Goal: Communication & Community: Connect with others

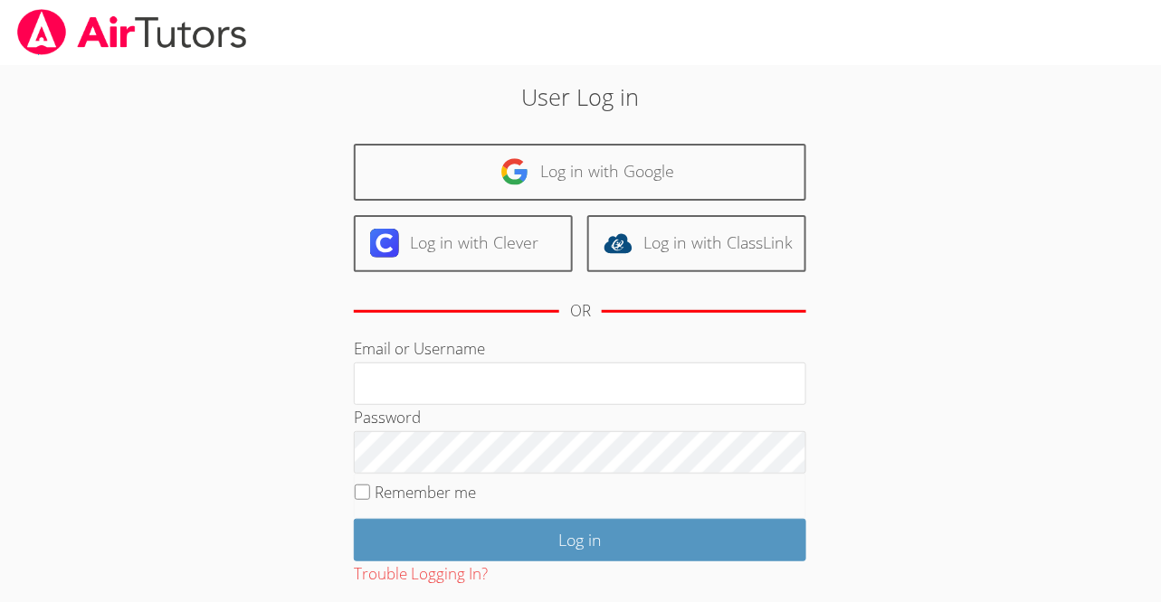
click at [849, 79] on div "User Log in Log in with Google Log in with Clever Log in with ClassLink OR Emai…" at bounding box center [580, 371] width 870 height 613
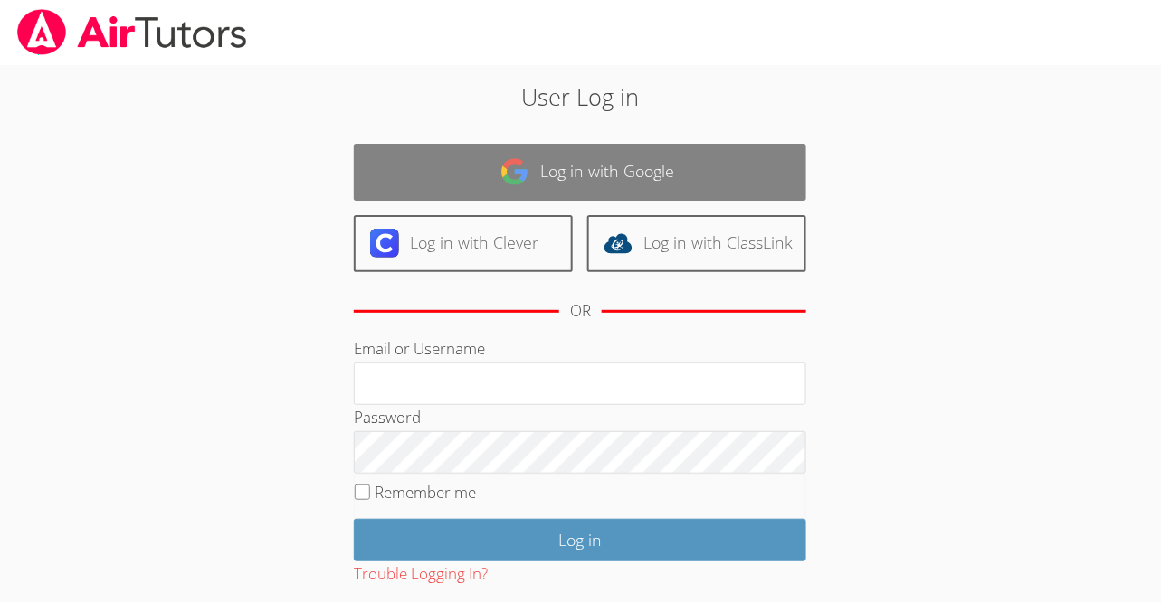
click at [601, 162] on link "Log in with Google" at bounding box center [580, 172] width 452 height 57
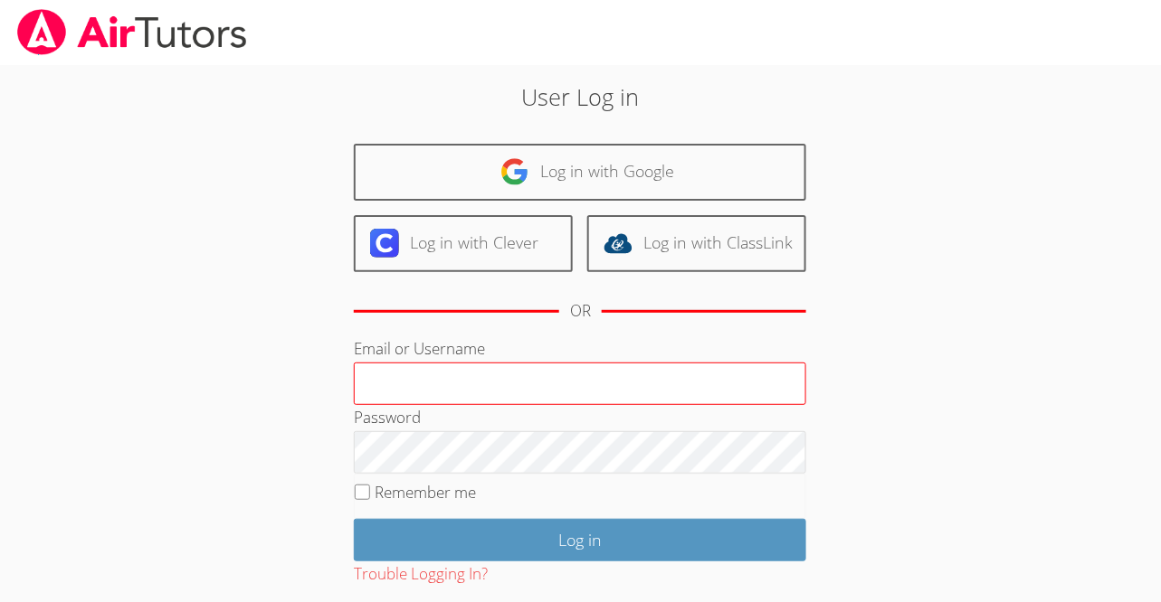
click at [544, 381] on input "Email or Username" at bounding box center [580, 384] width 452 height 43
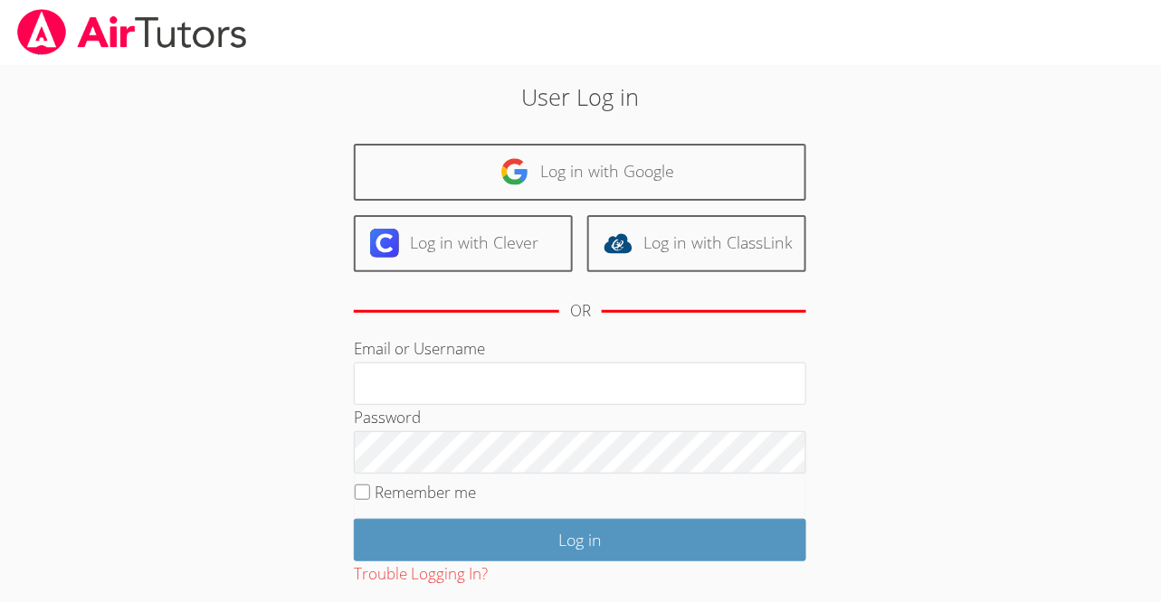
click at [634, 406] on div "Password" at bounding box center [580, 439] width 452 height 69
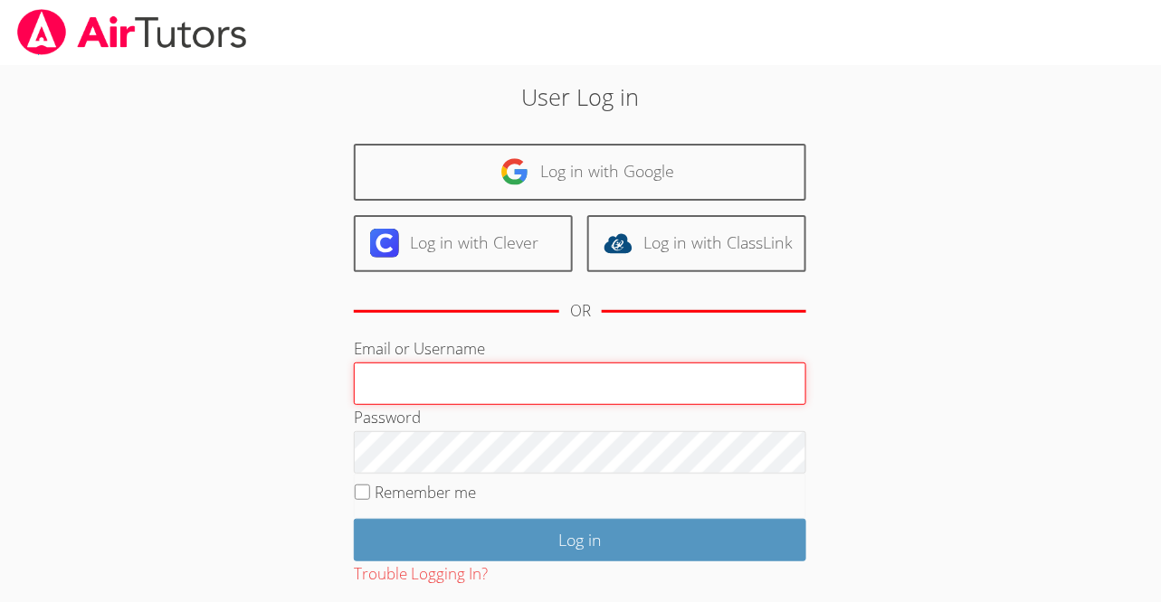
click at [497, 388] on input "Email or Username" at bounding box center [580, 384] width 452 height 43
drag, startPoint x: 505, startPoint y: 383, endPoint x: 463, endPoint y: 383, distance: 41.6
click at [463, 383] on input "roxannesego+admin@airtutors.org" at bounding box center [580, 384] width 452 height 43
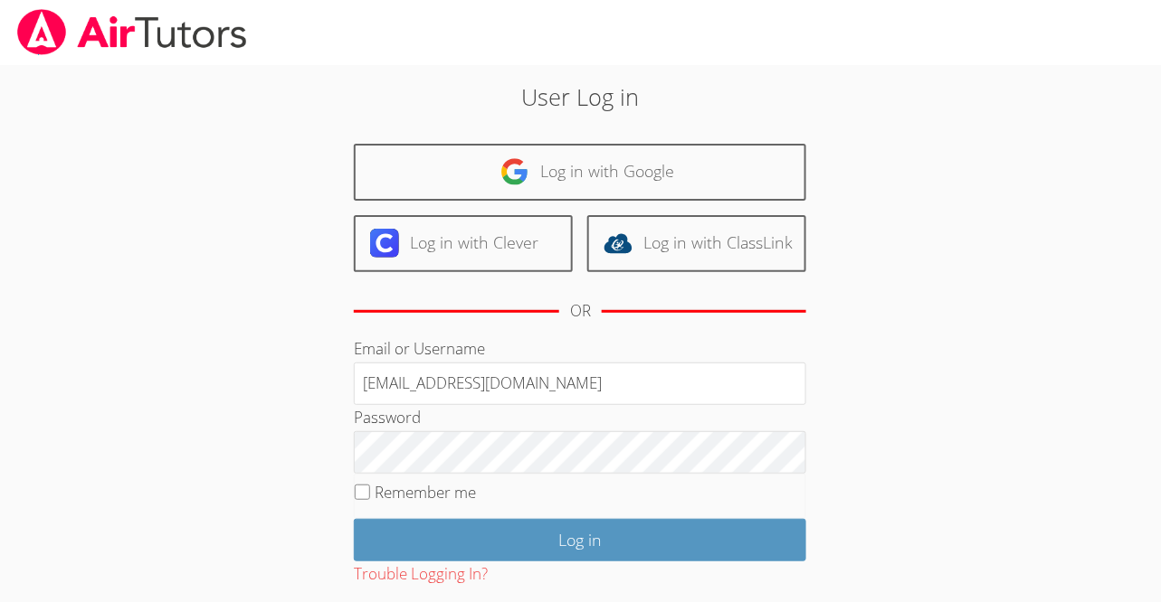
type input "roxannesego+teacher@airtutors.org"
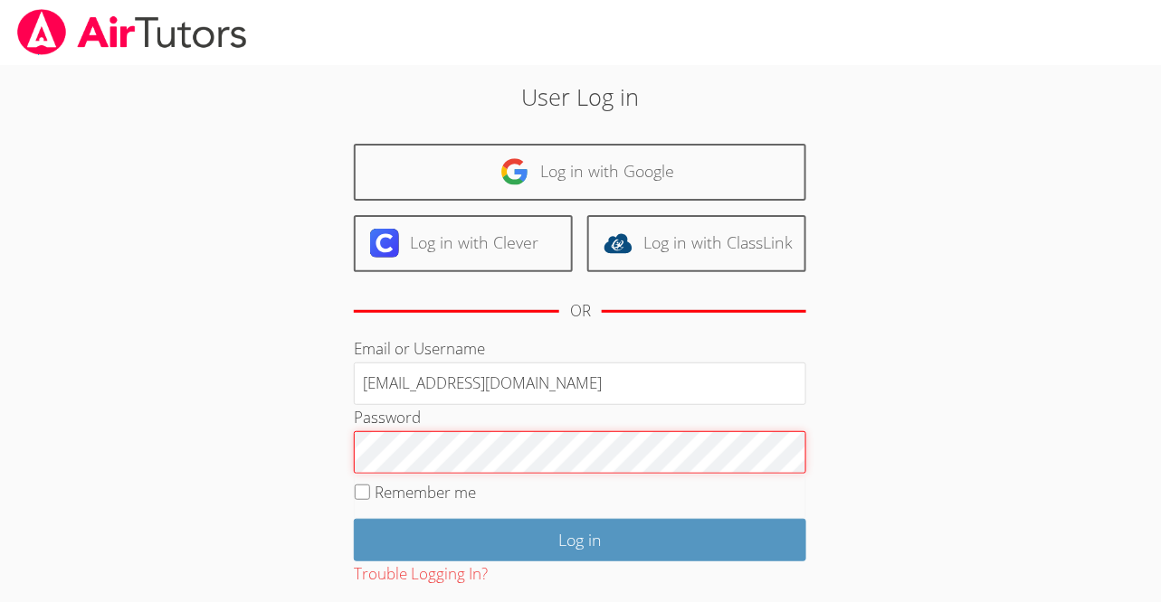
click at [339, 453] on div "User Log in Log in with Google Log in with Clever Log in with ClassLink OR Emai…" at bounding box center [580, 379] width 627 height 599
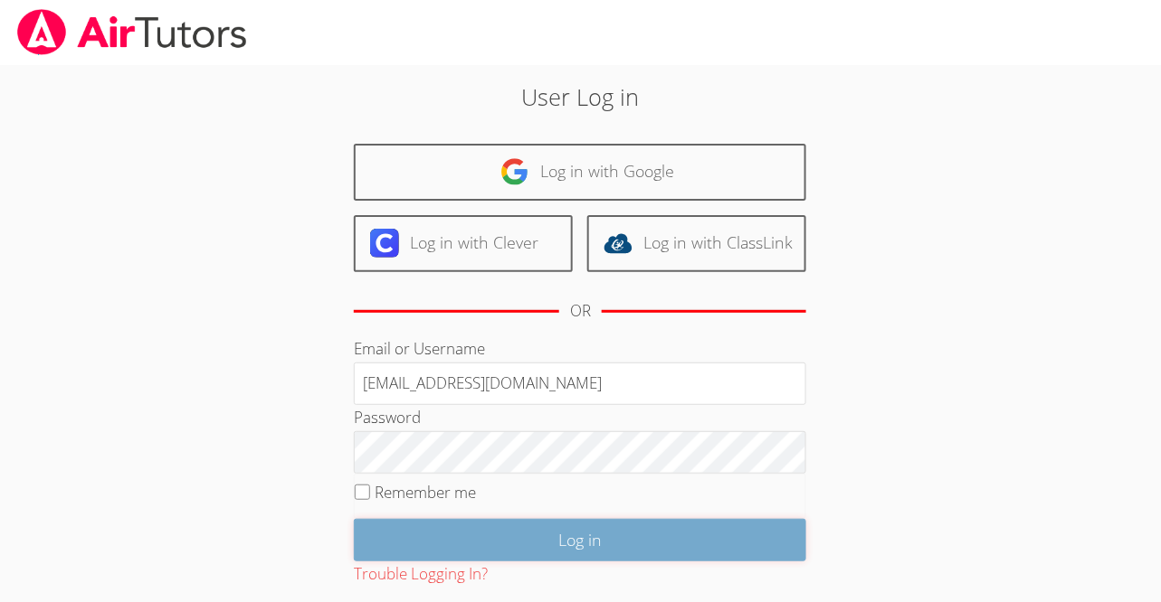
click at [543, 535] on input "Log in" at bounding box center [580, 540] width 452 height 43
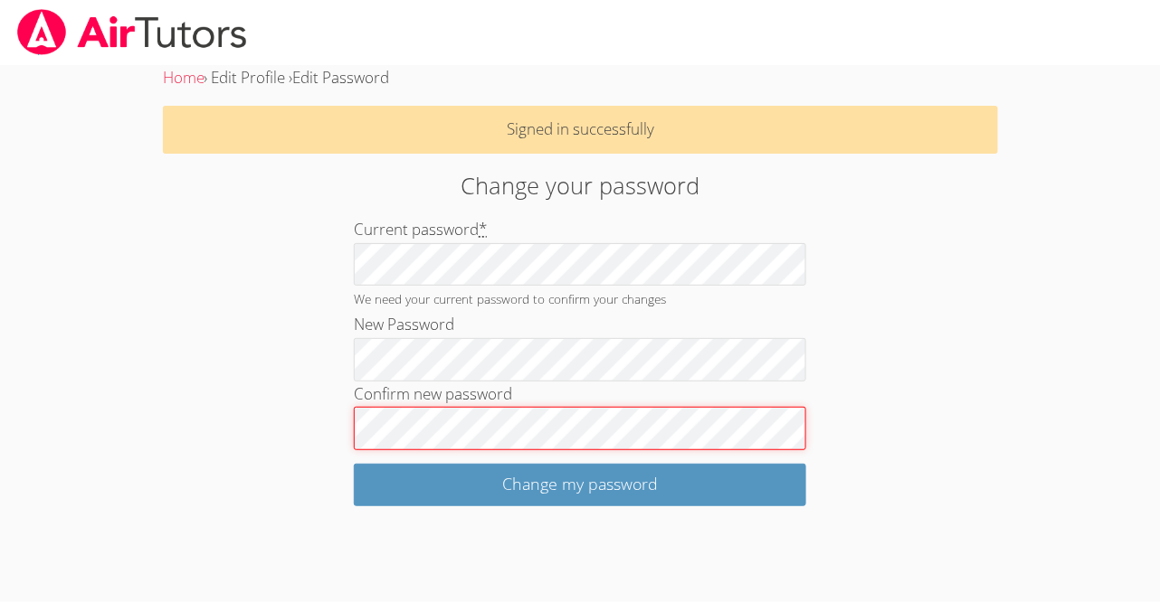
click at [354, 464] on input "Change my password" at bounding box center [580, 485] width 452 height 43
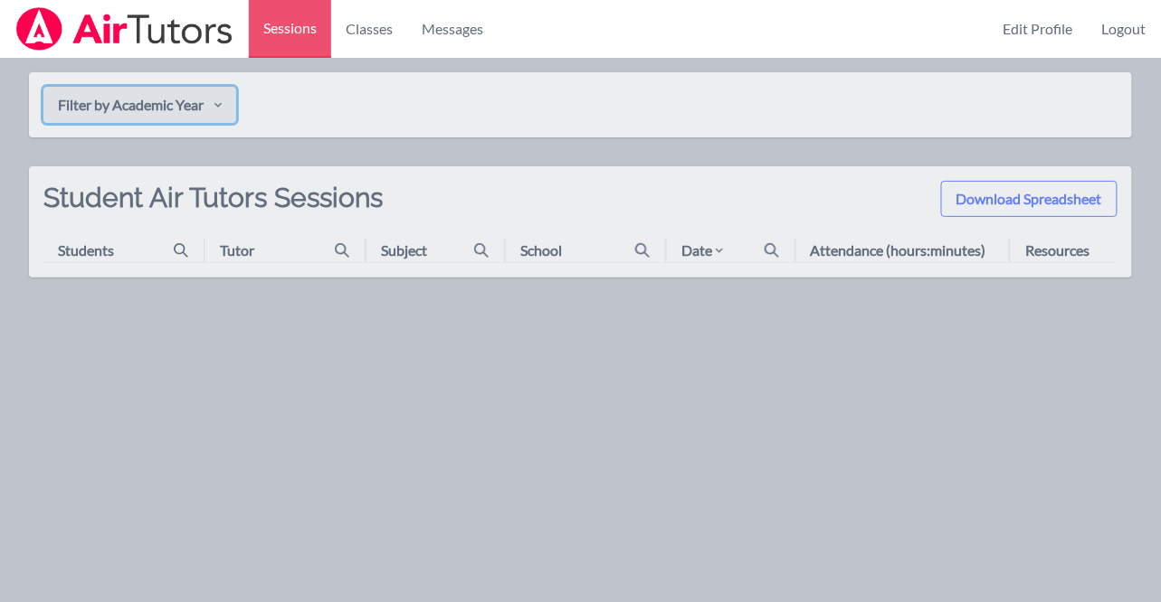
click at [178, 101] on button "Filter by Academic Year" at bounding box center [139, 105] width 193 height 36
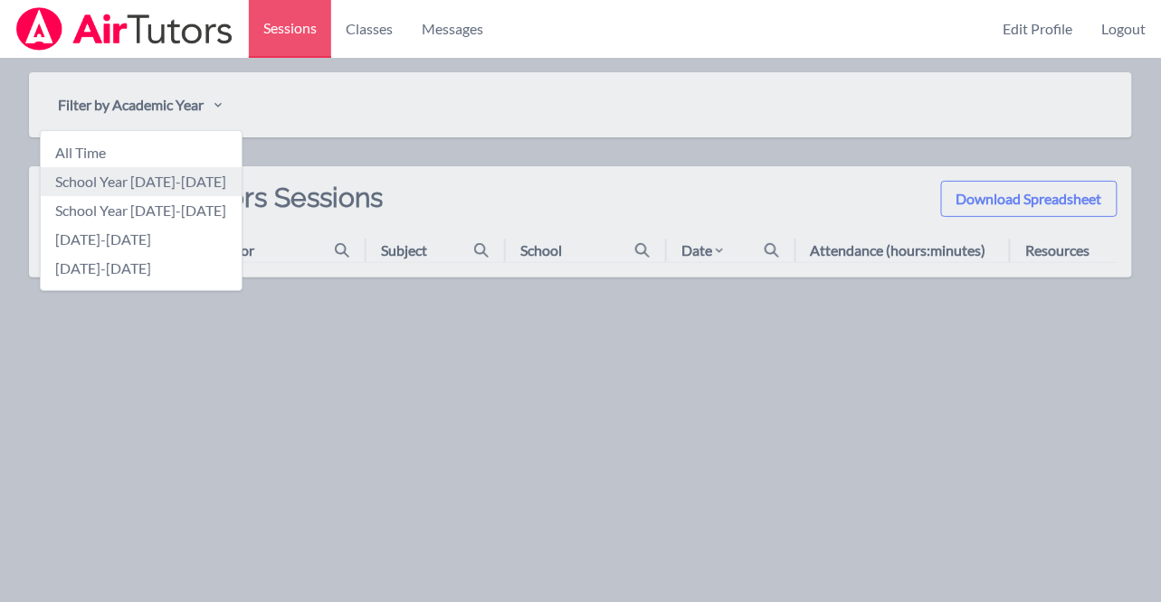
click at [174, 180] on link "School Year [DATE]-[DATE]" at bounding box center [141, 181] width 201 height 29
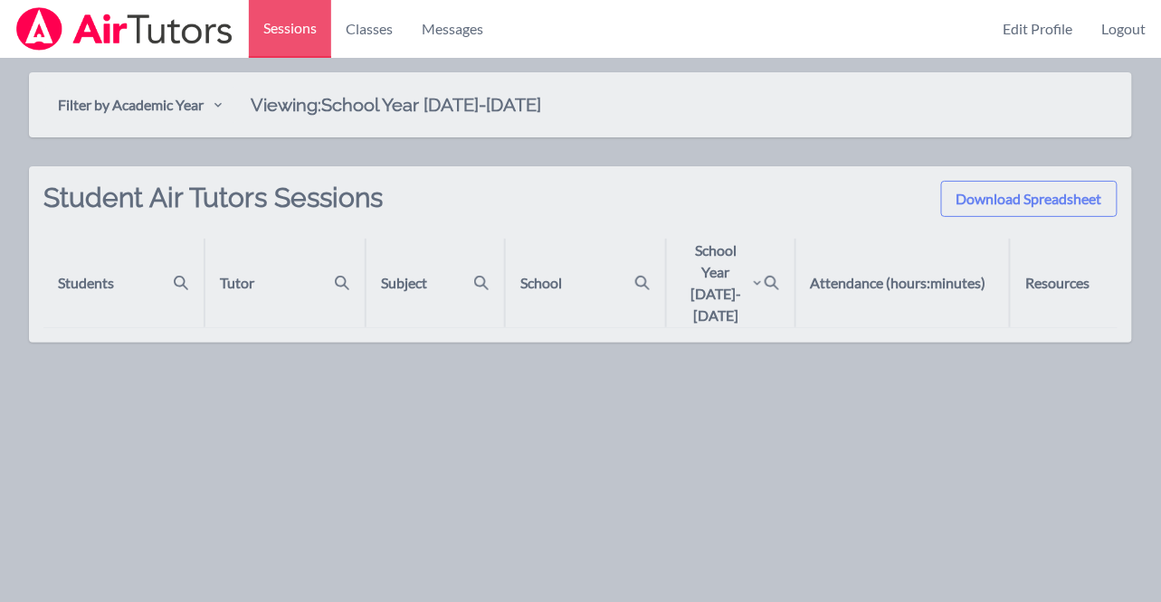
click at [114, 282] on div "Students" at bounding box center [86, 283] width 56 height 22
click at [635, 289] on icon at bounding box center [642, 283] width 14 height 14
type input "rose"
click at [554, 166] on div "Download Spreadsheet Student Air Tutors Sessions Students Tutor Subject rose Sc…" at bounding box center [580, 254] width 1103 height 176
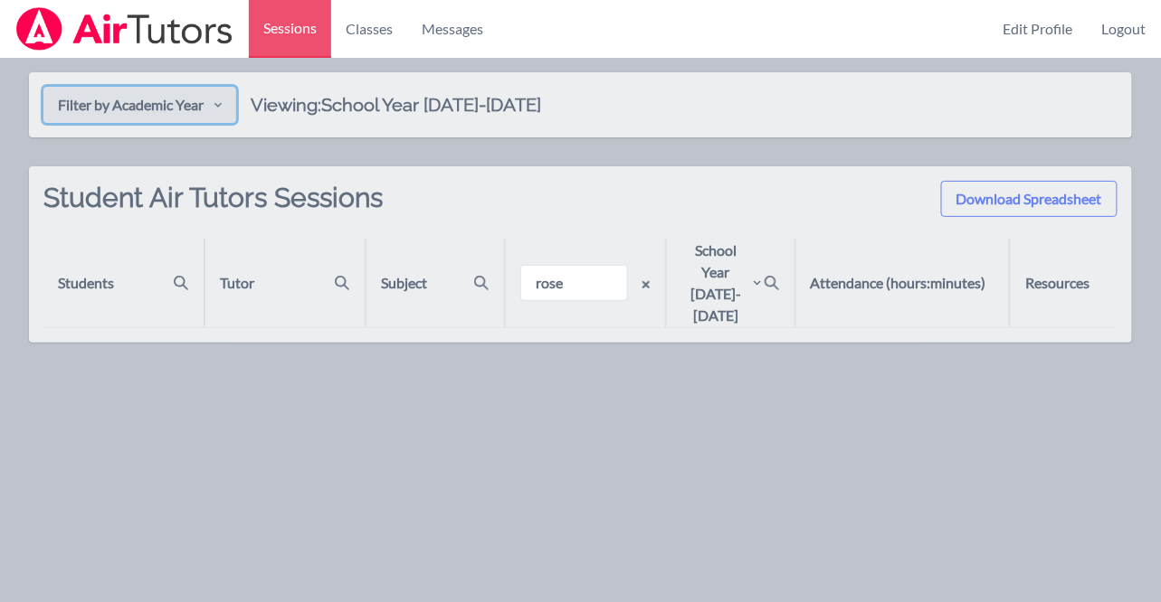
click at [166, 116] on button "Filter by Academic Year" at bounding box center [139, 105] width 193 height 36
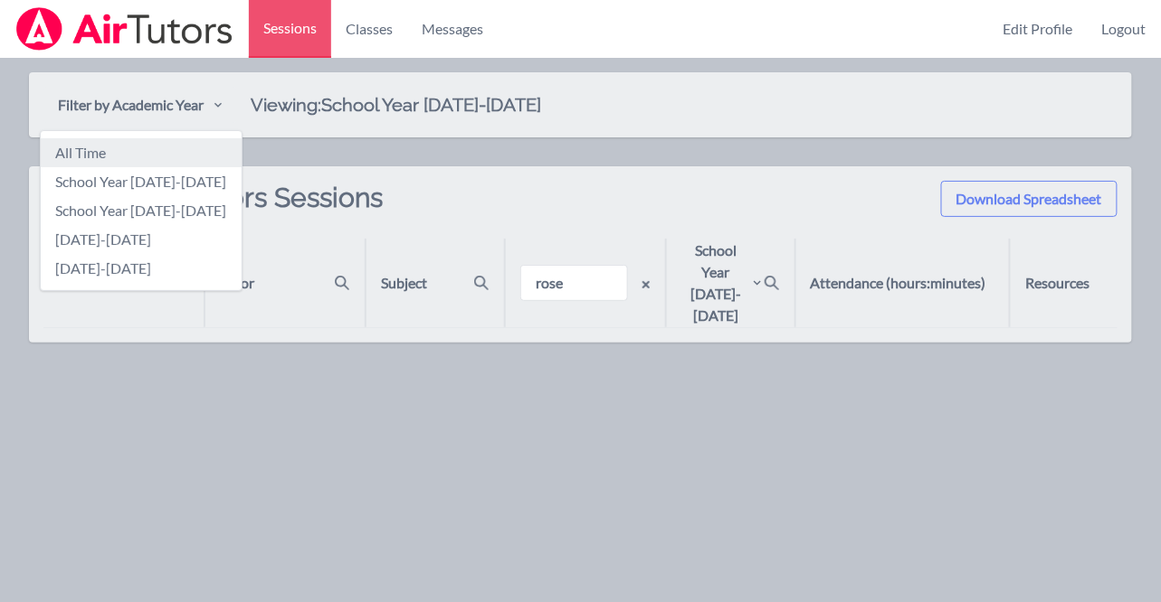
click at [103, 149] on link "All Time" at bounding box center [141, 152] width 201 height 29
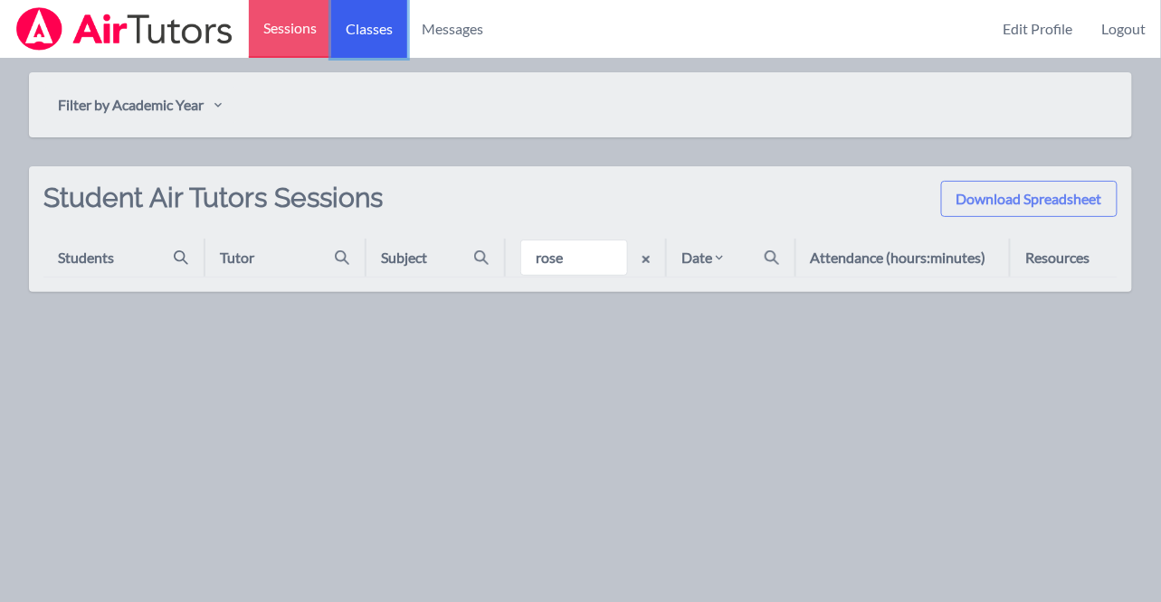
click at [383, 43] on link "Classes" at bounding box center [369, 29] width 76 height 58
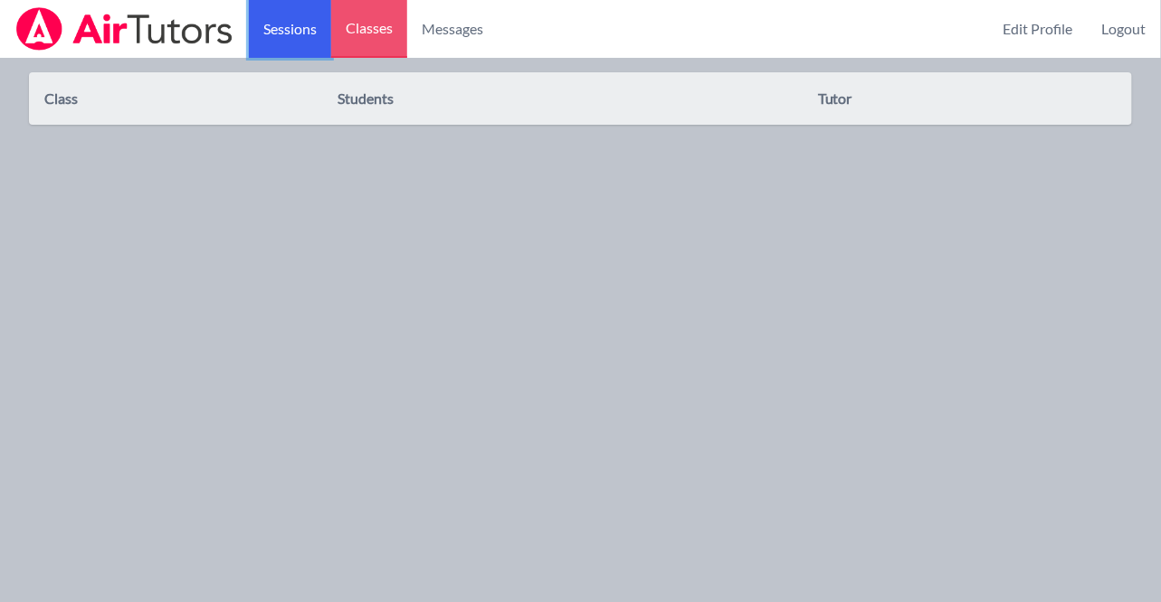
click at [295, 38] on link "Sessions" at bounding box center [290, 29] width 82 height 58
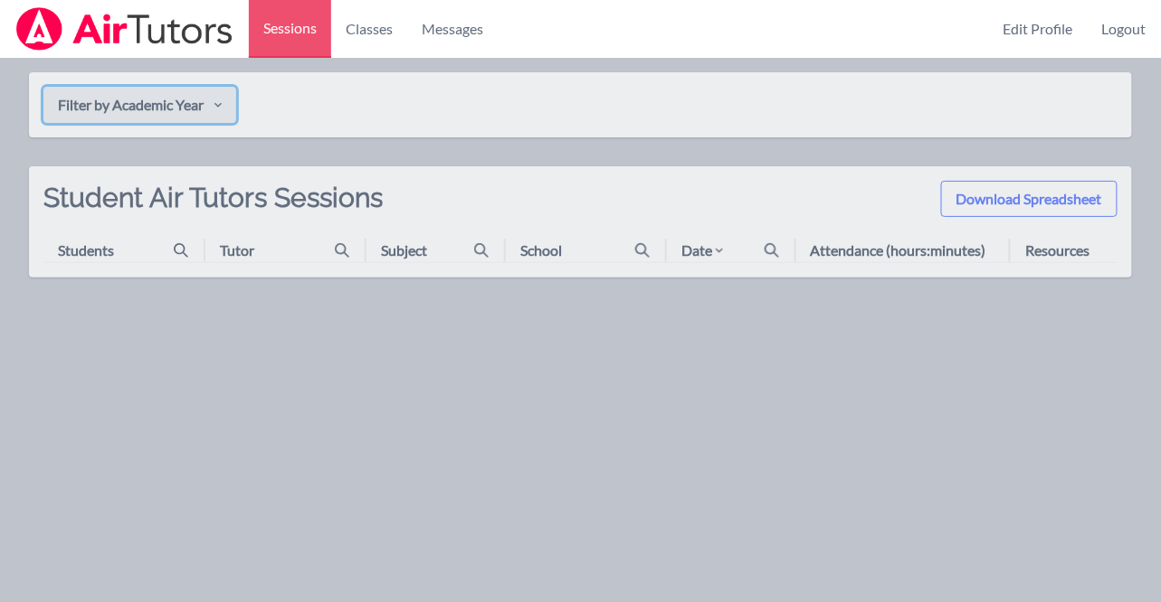
click at [153, 107] on button "Filter by Academic Year" at bounding box center [139, 105] width 193 height 36
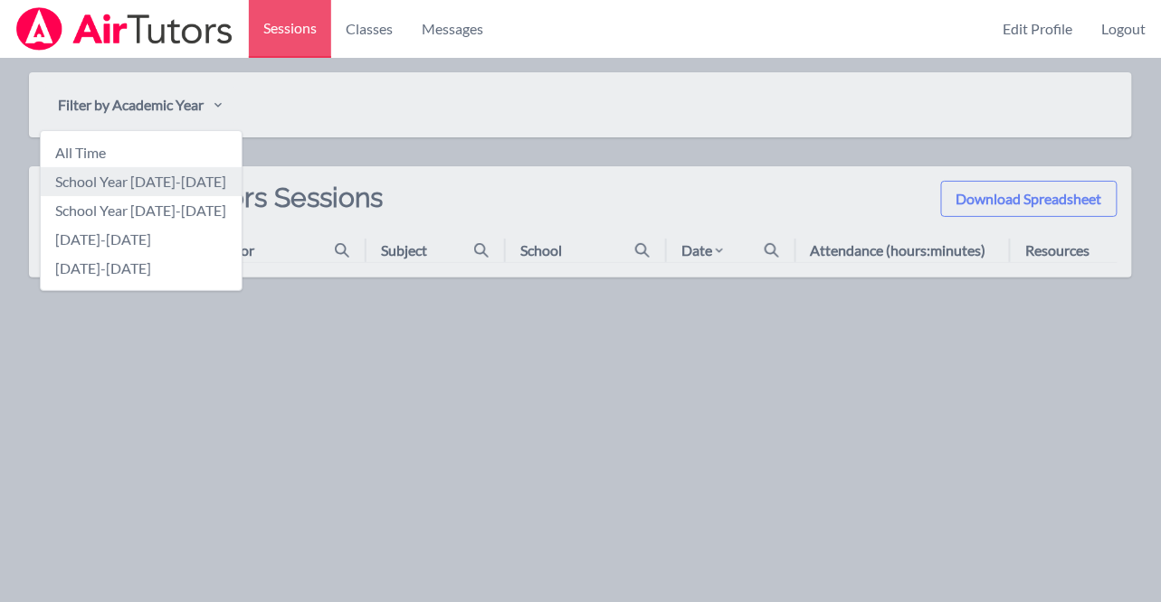
click at [171, 179] on link "School Year [DATE]-[DATE]" at bounding box center [141, 181] width 201 height 29
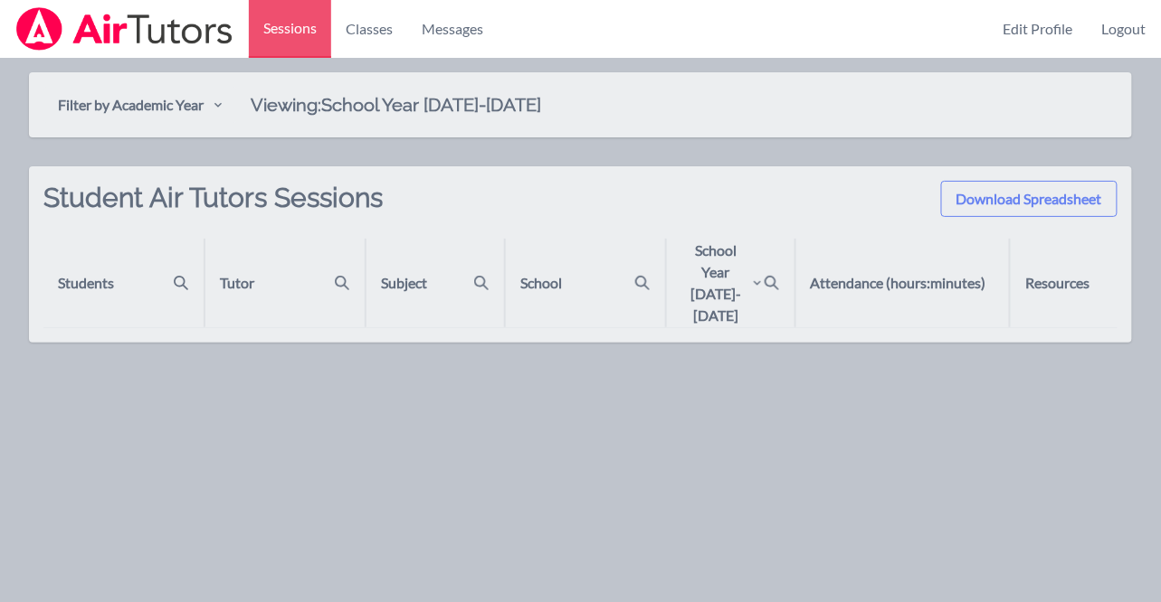
click at [749, 279] on div "School Year [DATE]-[DATE]" at bounding box center [722, 283] width 82 height 87
click at [902, 274] on div "Attendance (hours:minutes)" at bounding box center [897, 283] width 175 height 22
click at [486, 25] on link "Messages" at bounding box center [452, 29] width 90 height 58
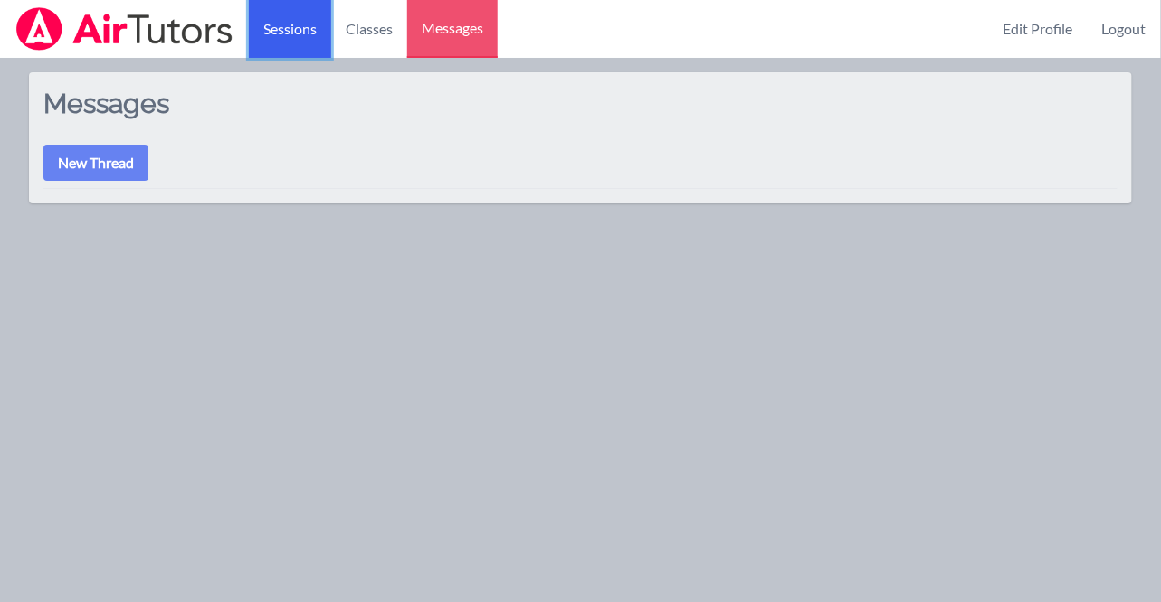
click at [277, 40] on link "Sessions" at bounding box center [290, 29] width 82 height 58
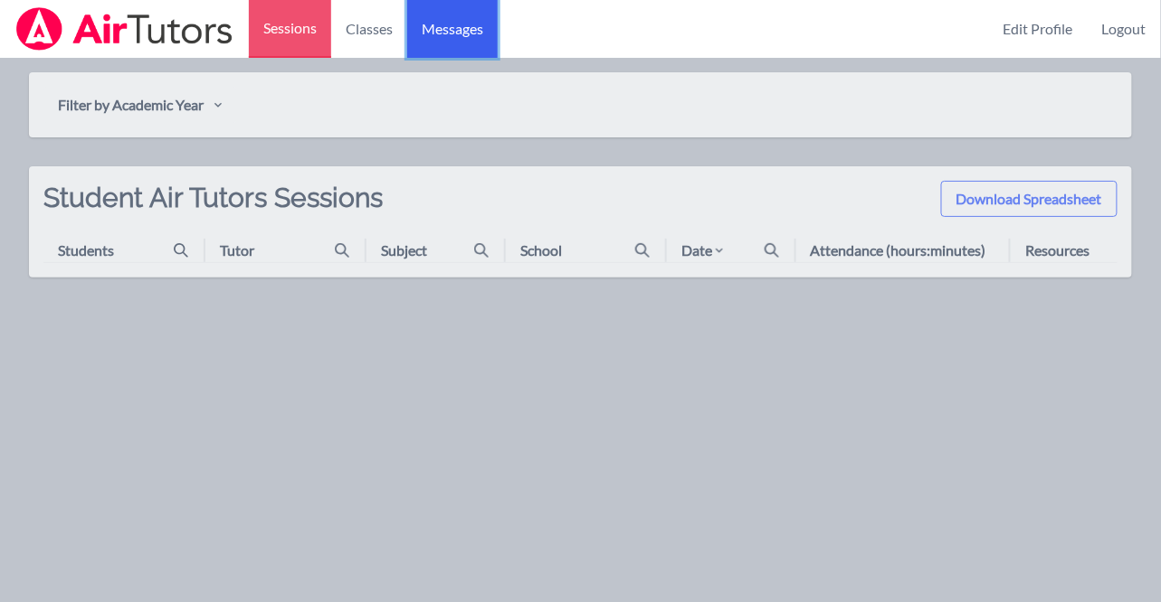
click at [472, 17] on link "Messages" at bounding box center [452, 29] width 90 height 58
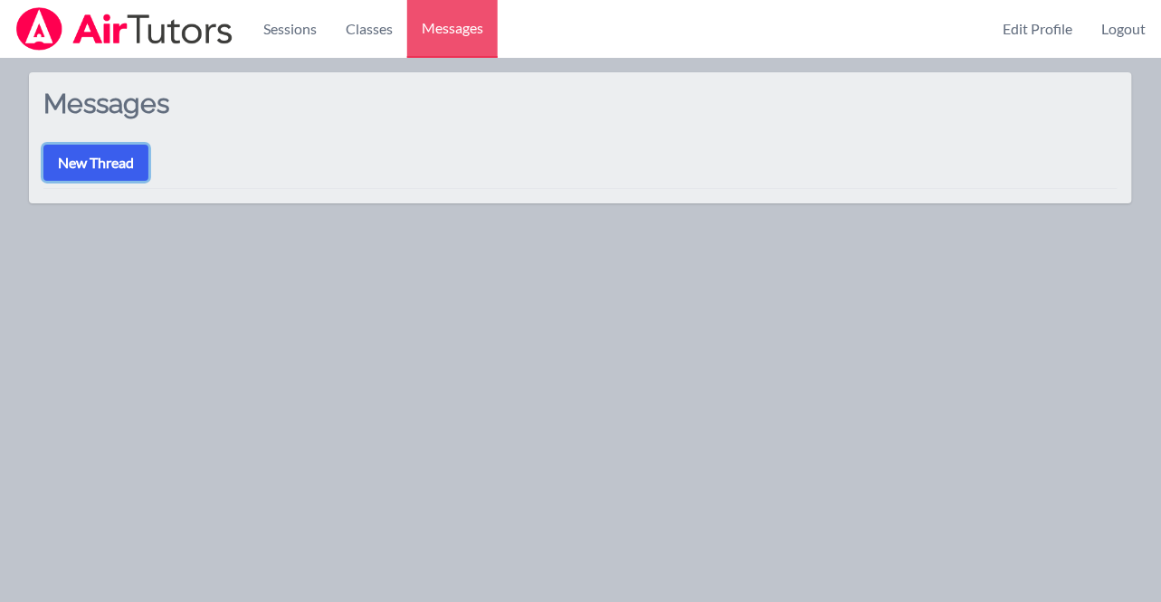
click at [114, 149] on button "New Thread" at bounding box center [95, 163] width 105 height 36
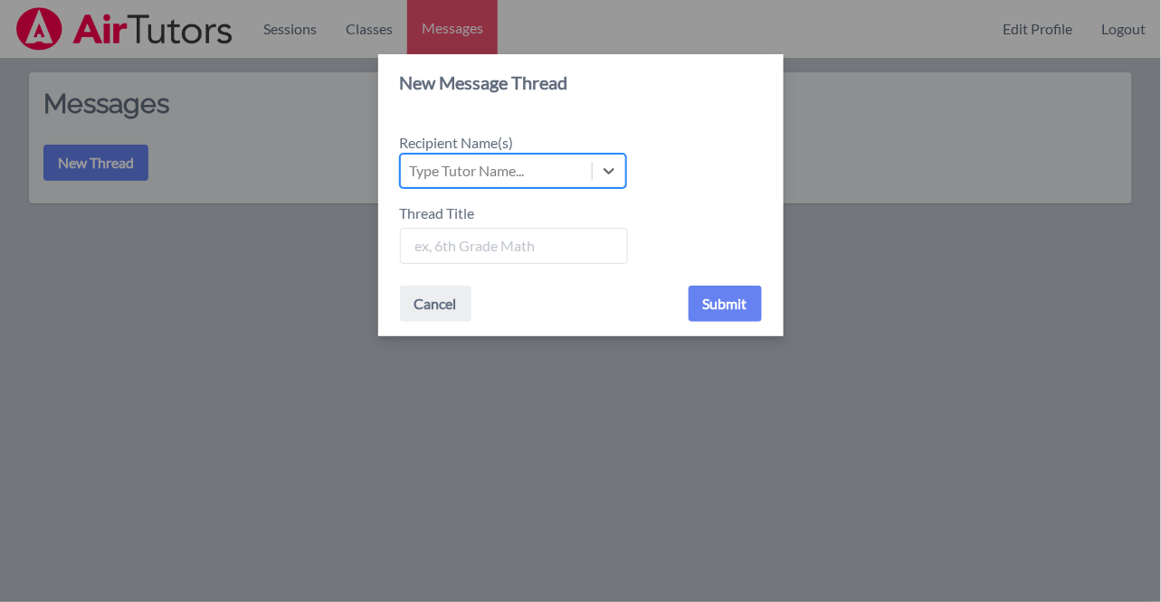
click at [522, 166] on div "Type Tutor Name..." at bounding box center [467, 171] width 115 height 22
click at [412, 166] on input "Recipient Name(s) Select is focused ,type to refine list, press Down to open th…" at bounding box center [411, 171] width 2 height 22
click at [523, 166] on div "Type Tutor Name..." at bounding box center [467, 171] width 115 height 22
click at [412, 166] on input "Recipient Name(s) Select is focused ,type to refine list, press Down to open th…" at bounding box center [411, 171] width 2 height 22
click at [688, 286] on button "Submit" at bounding box center [724, 304] width 73 height 36
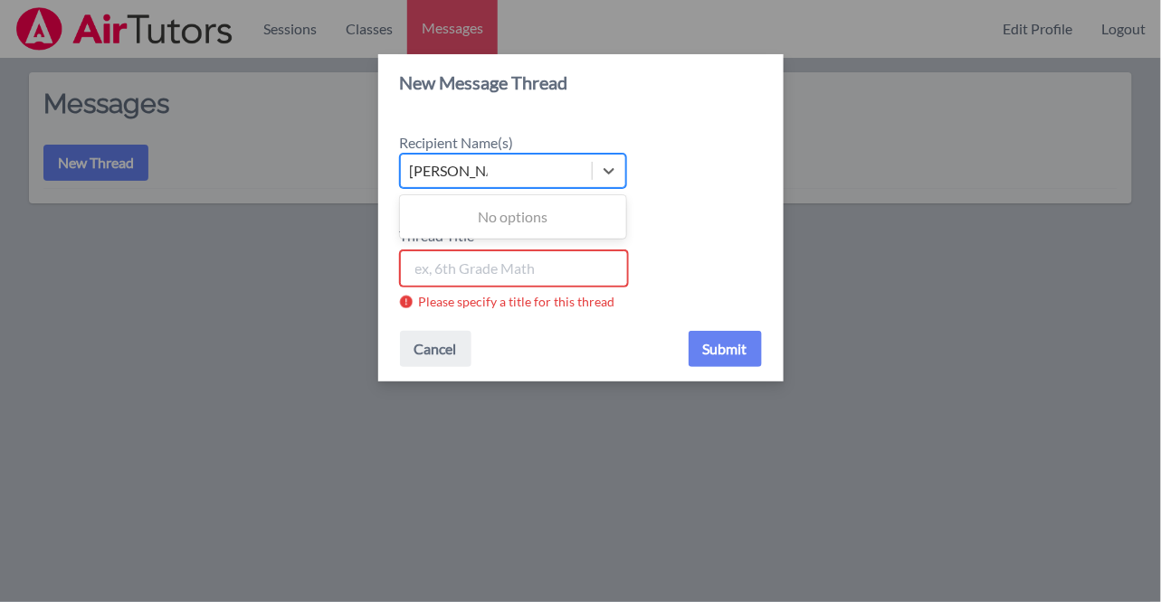
type input "[PERSON_NAME]"
click at [489, 179] on input "[PERSON_NAME]" at bounding box center [453, 171] width 86 height 22
click at [614, 174] on icon at bounding box center [609, 171] width 18 height 18
click at [496, 174] on input "Recipient Name(s) Use Up and Down to choose options, press Enter to select the …" at bounding box center [453, 171] width 86 height 22
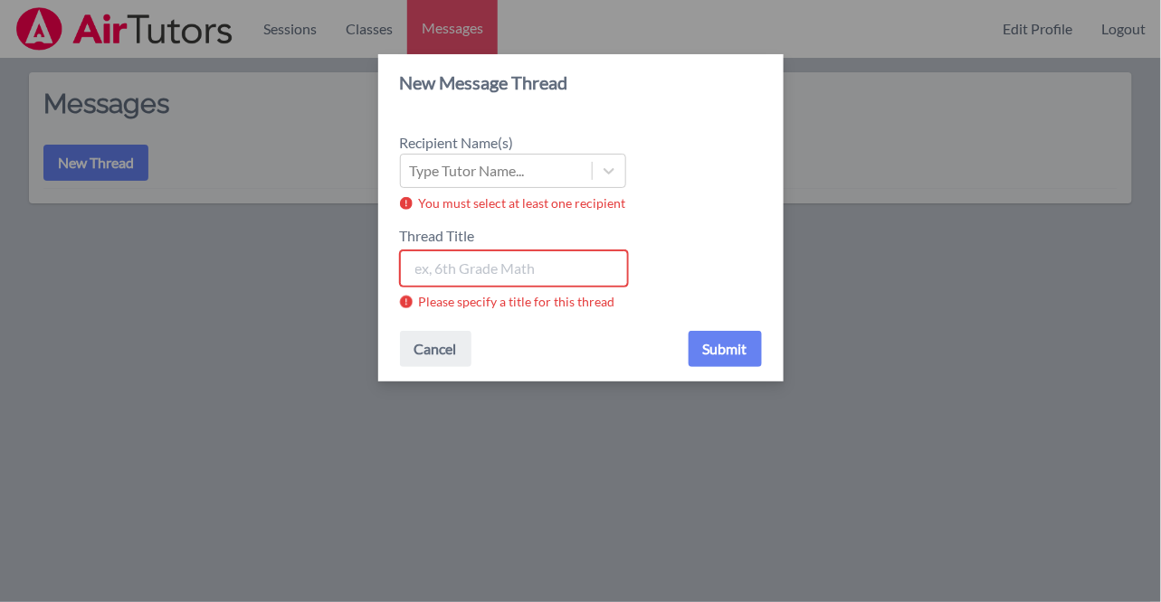
click at [508, 289] on div "Thread Title Please specify a title for this thread" at bounding box center [581, 267] width 362 height 84
click at [497, 273] on input "Thread Title" at bounding box center [514, 269] width 228 height 36
click at [547, 185] on div "Type Tutor Name..." at bounding box center [496, 171] width 191 height 33
click at [412, 182] on input "Recipient Name(s) Type Tutor Name..." at bounding box center [411, 171] width 2 height 22
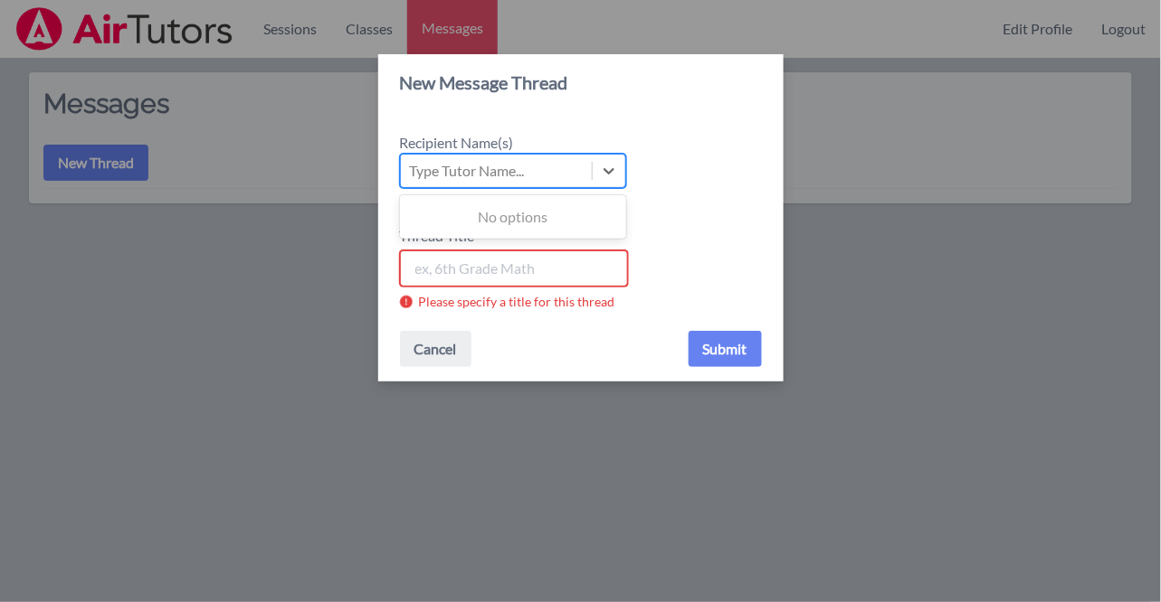
click at [542, 167] on div "Type Tutor Name..." at bounding box center [496, 171] width 191 height 33
click at [412, 167] on input "Recipient Name(s) Use Up and Down to choose options, press Enter to select the …" at bounding box center [411, 171] width 2 height 22
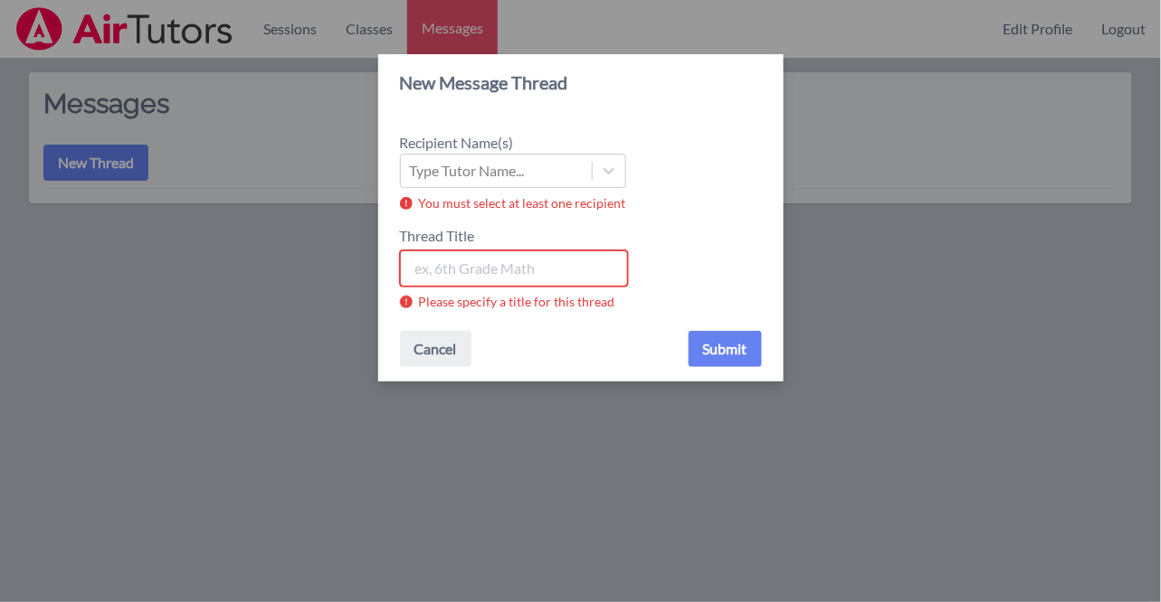
click at [198, 281] on div "New Message Thread Recipient Name(s) Type Tutor Name... You must select at leas…" at bounding box center [580, 301] width 1161 height 602
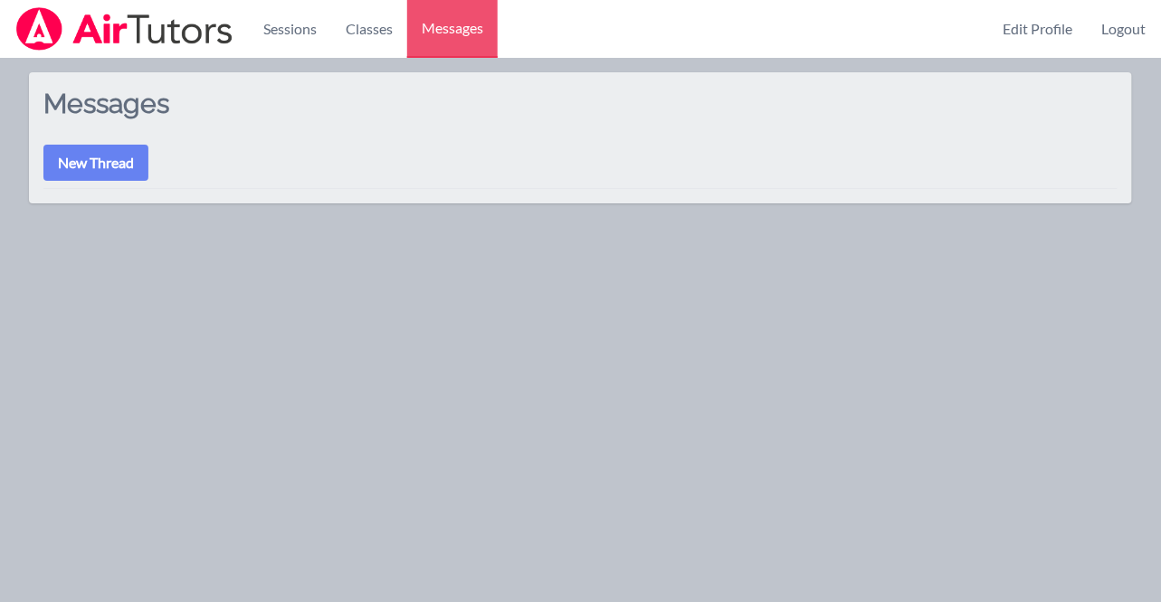
click at [135, 143] on h2 "Messages" at bounding box center [311, 116] width 537 height 58
click at [133, 158] on button "New Thread" at bounding box center [95, 163] width 105 height 36
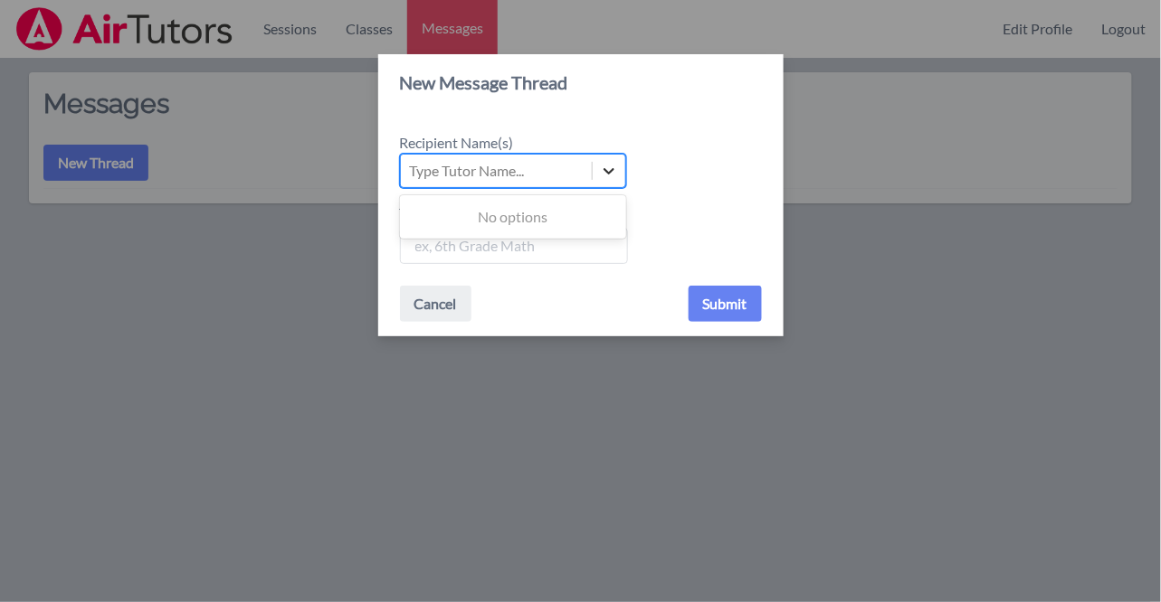
click at [602, 171] on icon at bounding box center [609, 171] width 18 height 18
click at [412, 171] on input "Recipient Name(s) Use Up and Down to choose options, press Enter to select the …" at bounding box center [411, 171] width 2 height 22
click at [559, 173] on div "Type Tutor Name..." at bounding box center [496, 171] width 191 height 33
click at [412, 173] on input "Recipient Name(s) Use Up and Down to choose options, press Enter to select the …" at bounding box center [411, 171] width 2 height 22
type input "l"
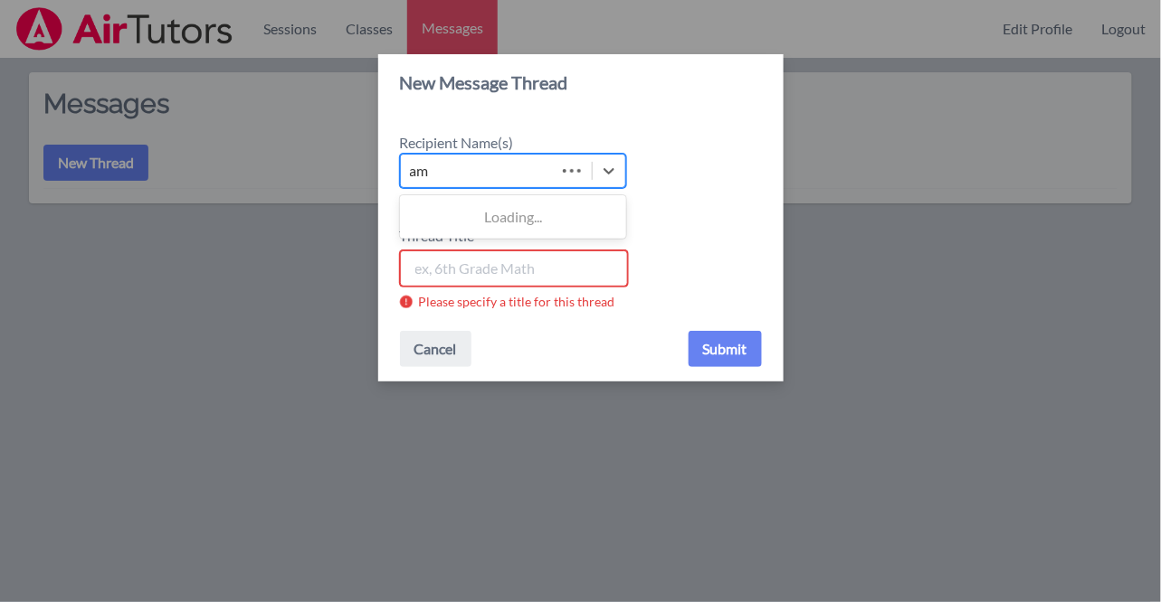
type input "a"
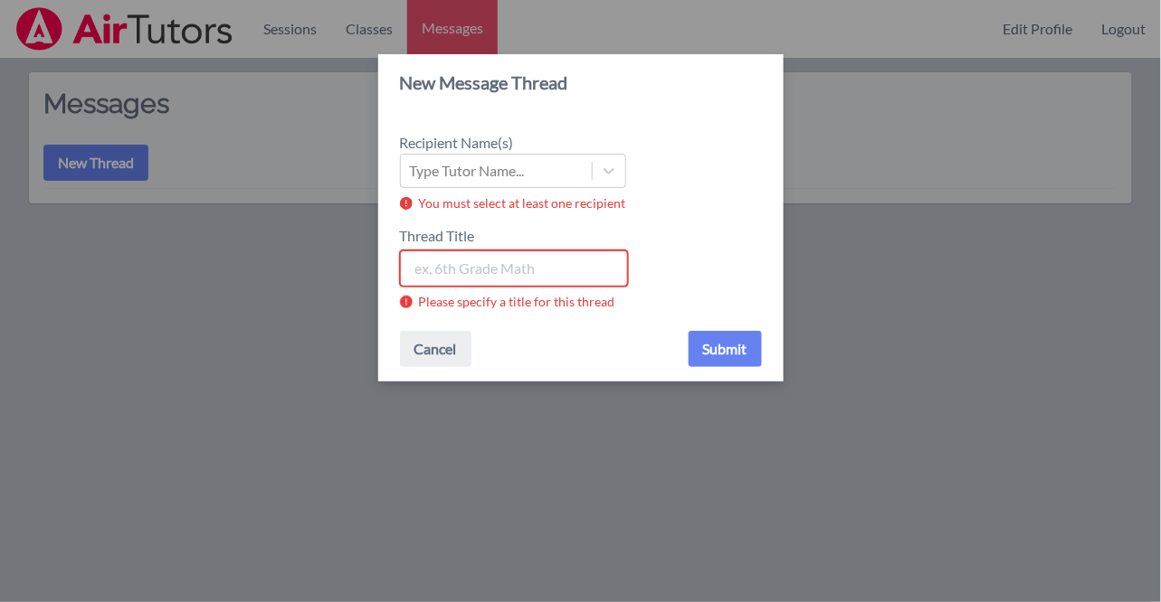
click at [477, 275] on input "Thread Title" at bounding box center [514, 269] width 228 height 36
click at [611, 177] on icon at bounding box center [609, 171] width 18 height 18
click at [412, 177] on input "Recipient Name(s) Type Tutor Name..." at bounding box center [411, 171] width 2 height 22
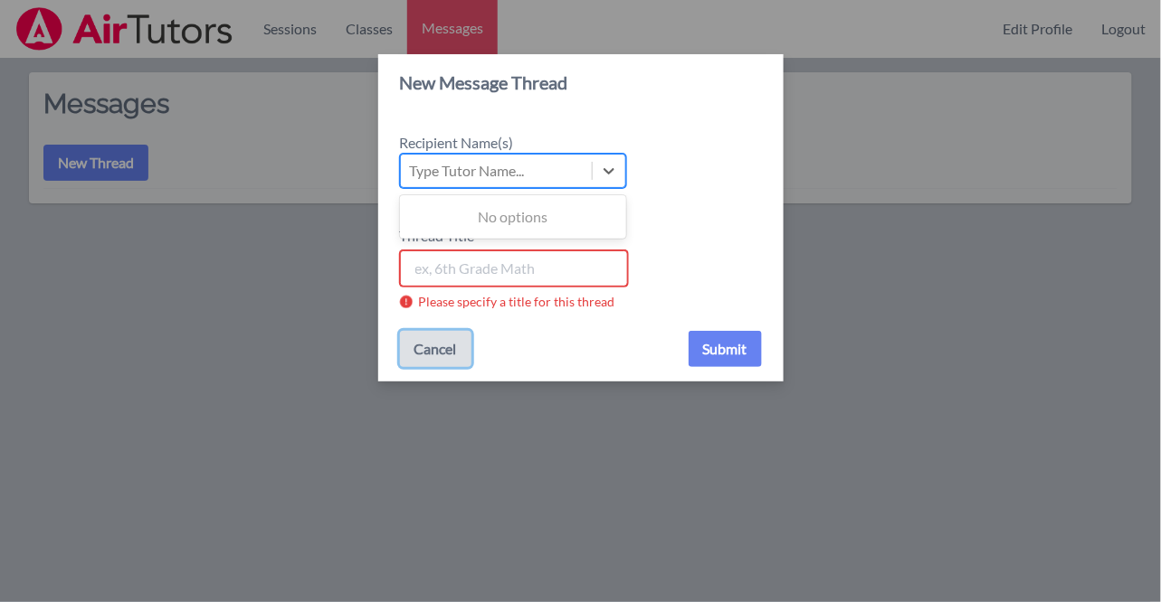
click at [445, 344] on button "Cancel" at bounding box center [435, 349] width 71 height 36
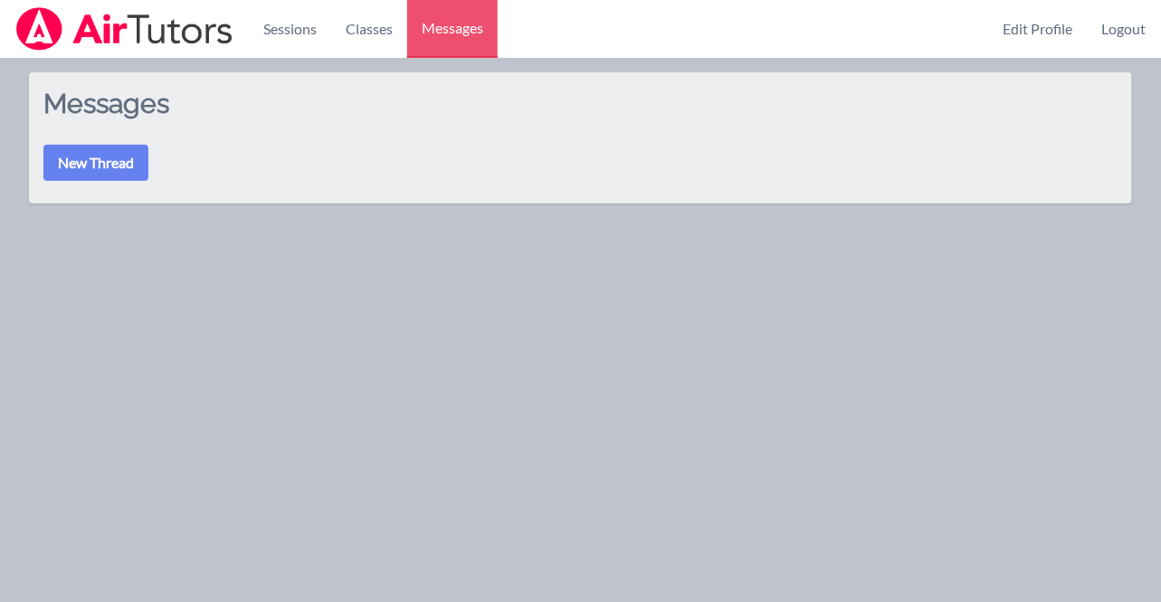
click at [158, 148] on div "Messages New Thread" at bounding box center [580, 137] width 1103 height 131
click at [128, 154] on button "New Thread" at bounding box center [95, 163] width 105 height 36
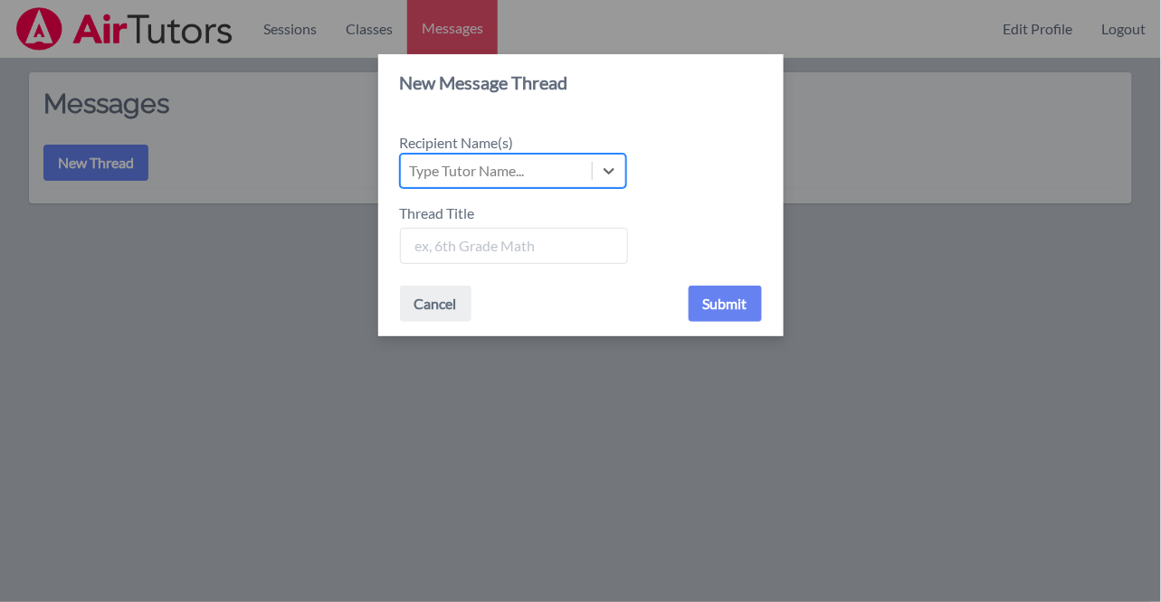
click at [533, 170] on div "Type Tutor Name..." at bounding box center [496, 171] width 191 height 33
click at [412, 170] on input "Recipient Name(s) Select is focused ,type to refine list, press Down to open th…" at bounding box center [411, 171] width 2 height 22
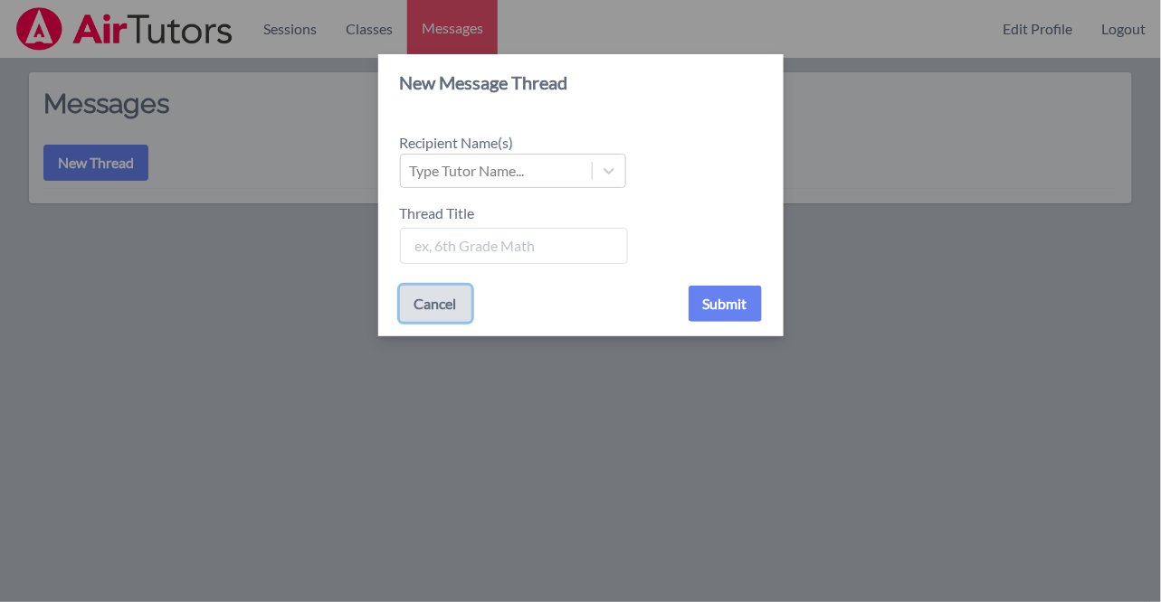
click at [453, 301] on button "Cancel" at bounding box center [435, 304] width 71 height 36
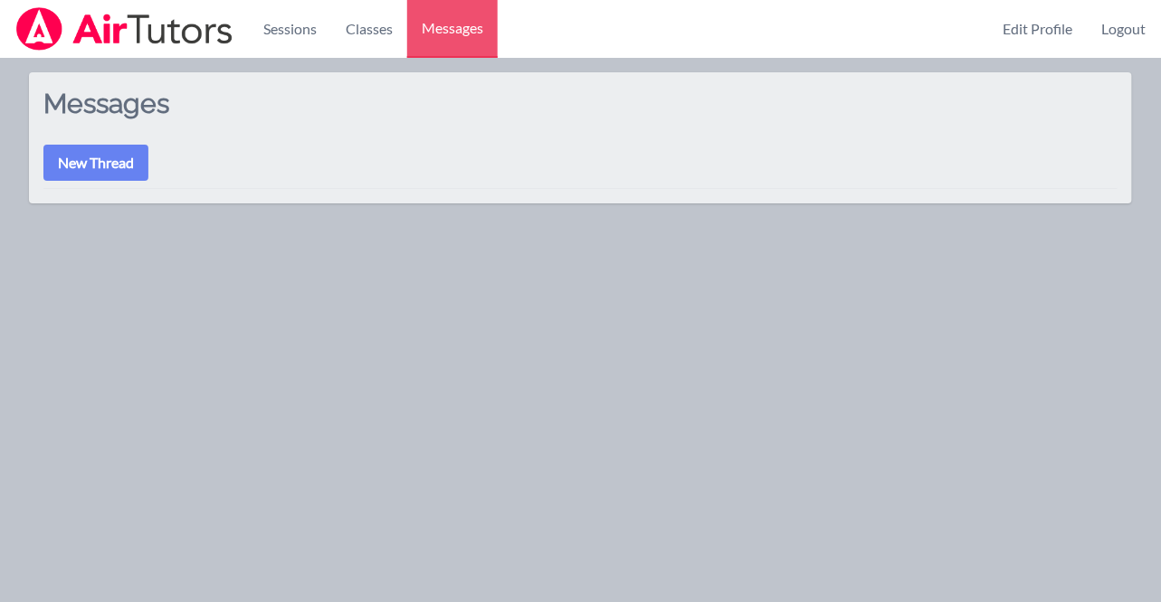
click at [57, 181] on div "Messages New Thread" at bounding box center [580, 137] width 1103 height 131
click at [91, 156] on button "New Thread" at bounding box center [95, 163] width 105 height 36
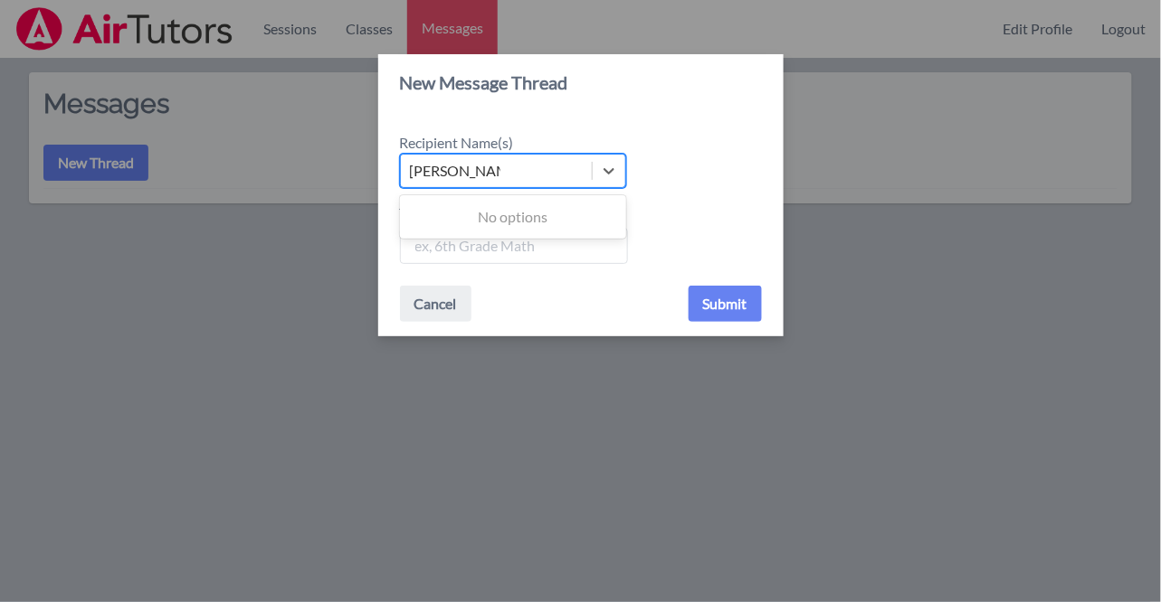
type input "[PERSON_NAME]"
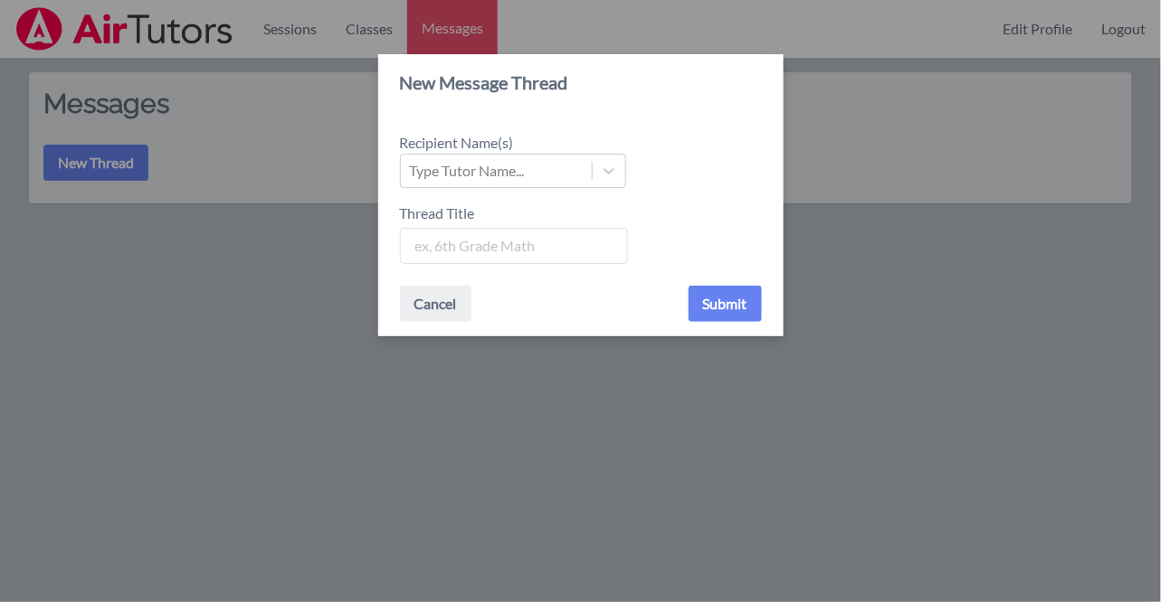
click at [524, 193] on div "Recipient Name(s) Type Tutor Name... Thread Title" at bounding box center [580, 190] width 405 height 161
click at [524, 175] on div "Type Tutor Name..." at bounding box center [467, 171] width 115 height 22
click at [412, 175] on input "Recipient Name(s) Type Tutor Name..." at bounding box center [411, 171] width 2 height 22
click at [622, 163] on div at bounding box center [608, 171] width 33 height 33
click at [412, 163] on input "Recipient Name(s) Select is focused ,type to refine list, press Down to open th…" at bounding box center [411, 171] width 2 height 22
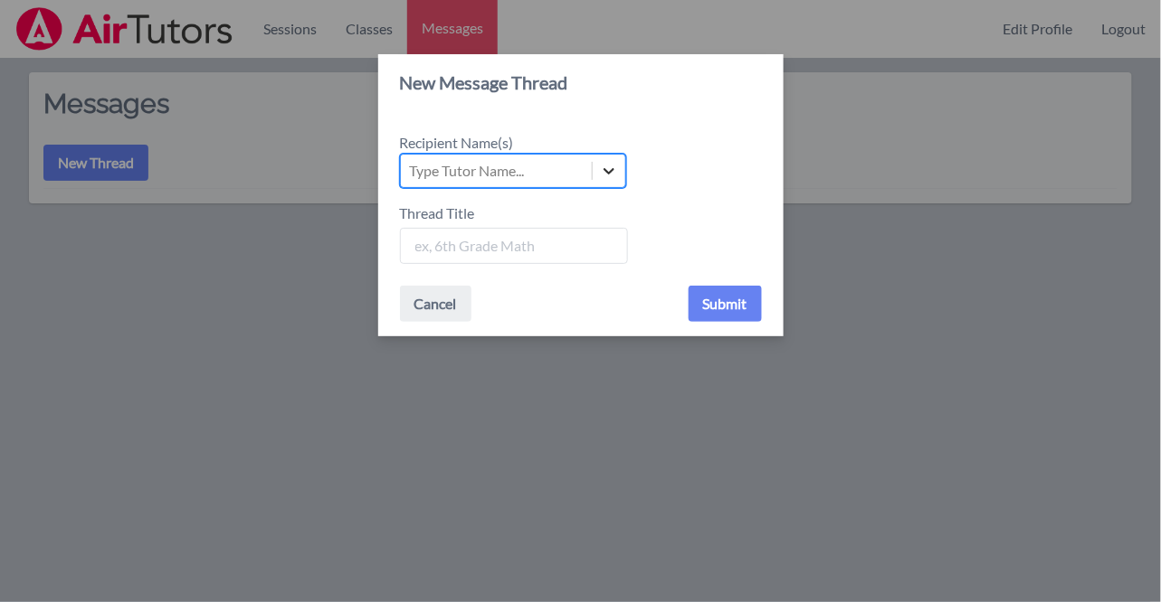
click at [616, 171] on icon at bounding box center [609, 171] width 18 height 18
click at [412, 171] on input "Recipient Name(s) Select is focused ,type to refine list, press Down to open th…" at bounding box center [411, 171] width 2 height 22
click at [700, 167] on div "Use Up and Down to choose options, press Enter to select the currently focused …" at bounding box center [581, 171] width 362 height 34
click at [412, 167] on input "Recipient Name(s) Use Up and Down to choose options, press Enter to select the …" at bounding box center [411, 171] width 2 height 22
click at [436, 290] on button "Cancel" at bounding box center [435, 304] width 71 height 36
